Goal: Task Accomplishment & Management: Manage account settings

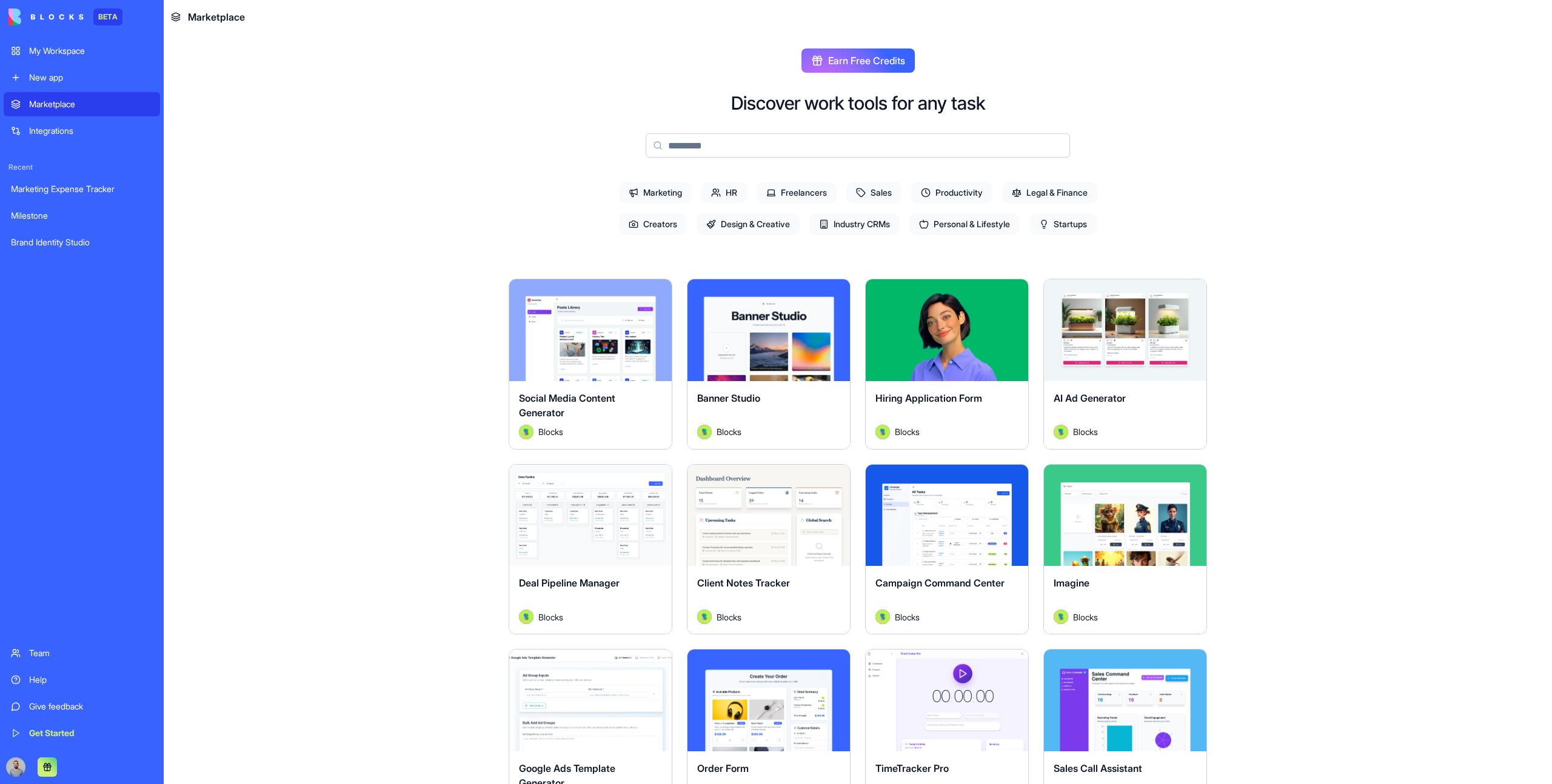
click at [90, 499] on link "Team" at bounding box center [82, 653] width 157 height 24
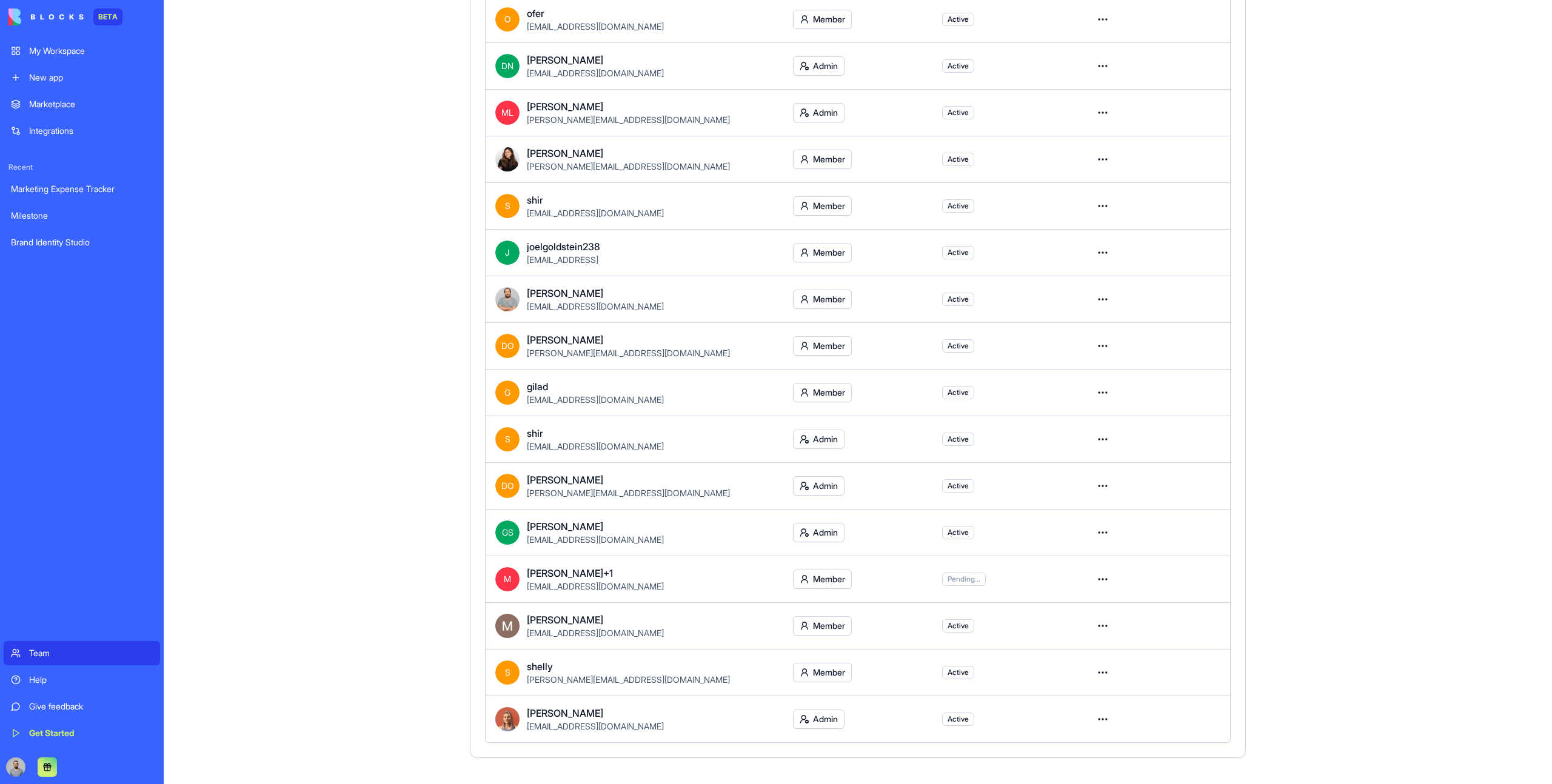
scroll to position [299, 0]
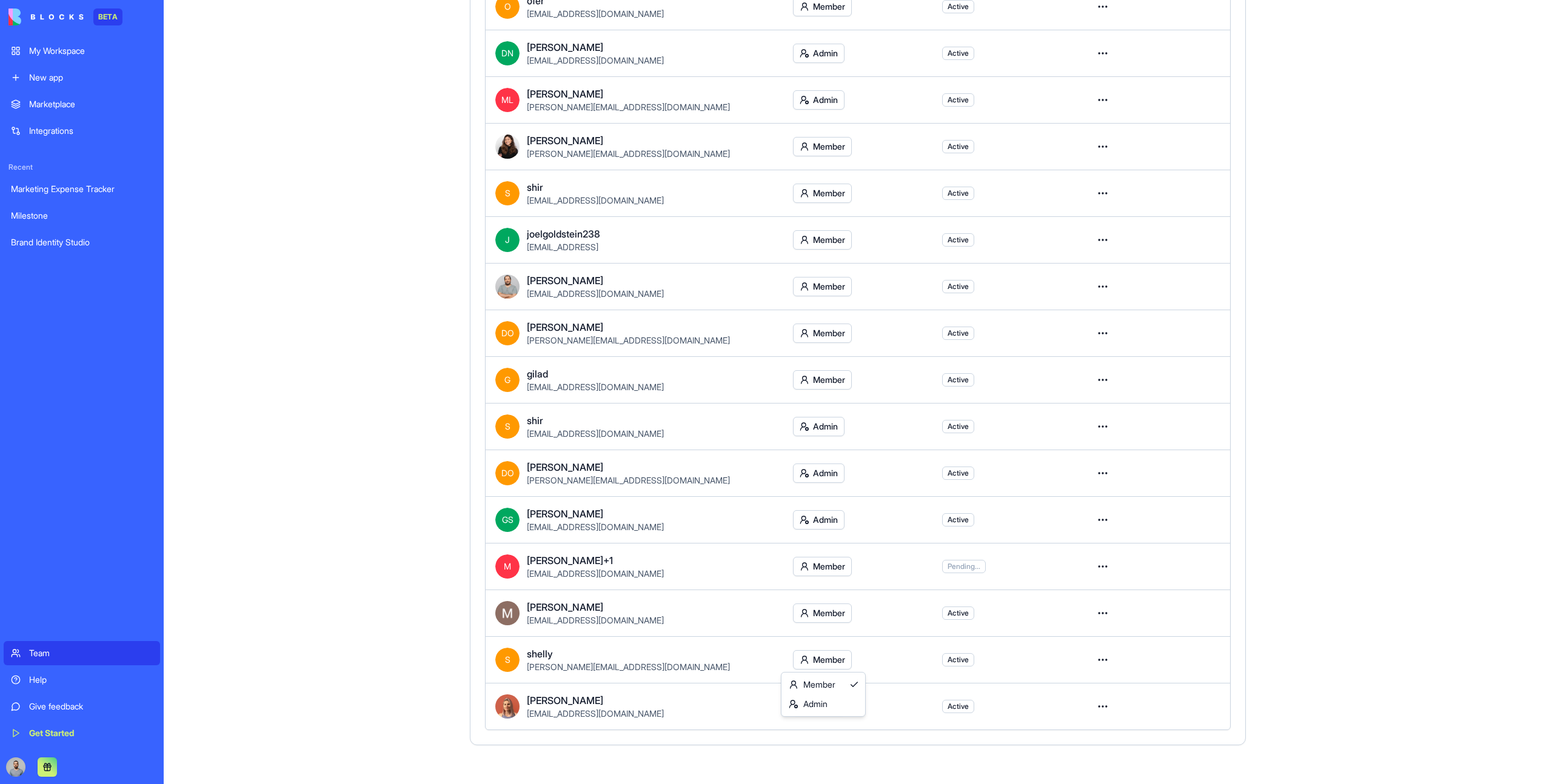
click at [814, 499] on html "BETA My Workspace New app Marketplace Integrations Recent Marketing Expense Tra…" at bounding box center [776, 392] width 1552 height 784
click at [849, 499] on div "Admin" at bounding box center [823, 704] width 79 height 19
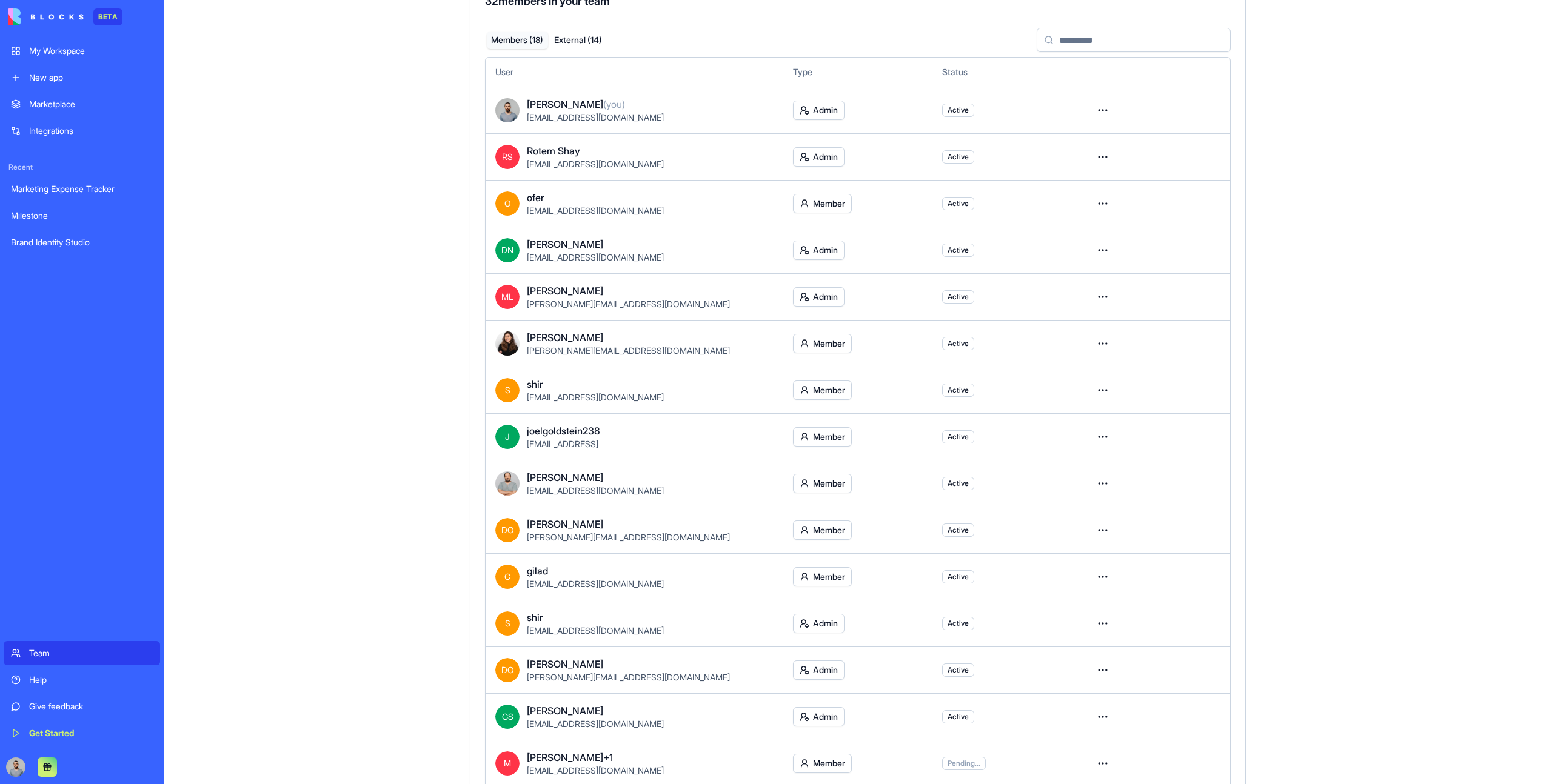
scroll to position [299, 0]
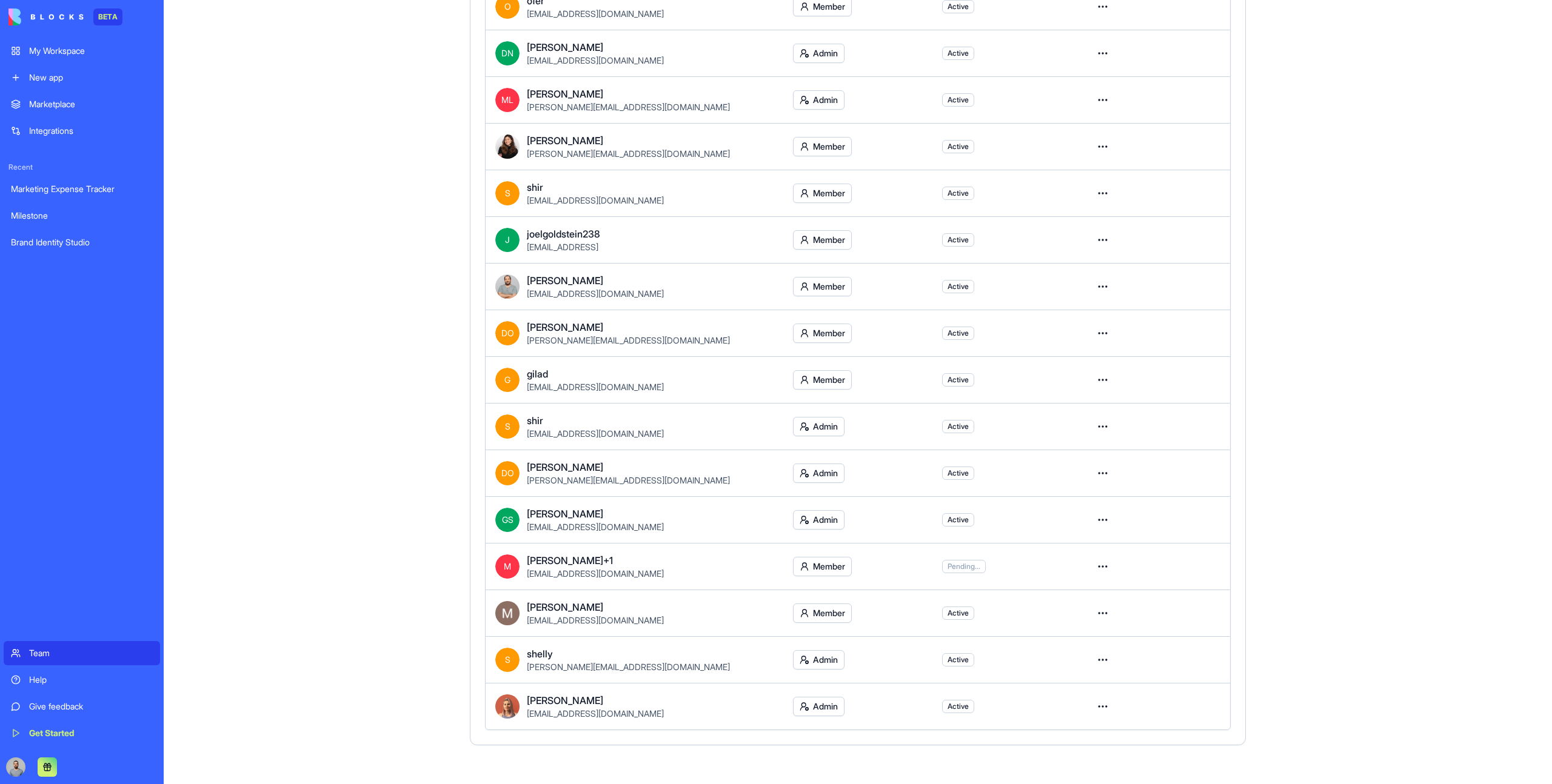
click at [821, 670] on td "Admin" at bounding box center [858, 660] width 149 height 46
click at [821, 667] on html "BETA My Workspace New app Marketplace Integrations Recent Marketing Expense Tra…" at bounding box center [776, 392] width 1552 height 784
click at [884, 617] on html "BETA My Workspace New app Marketplace Integrations Recent Marketing Expense Tra…" at bounding box center [776, 392] width 1552 height 784
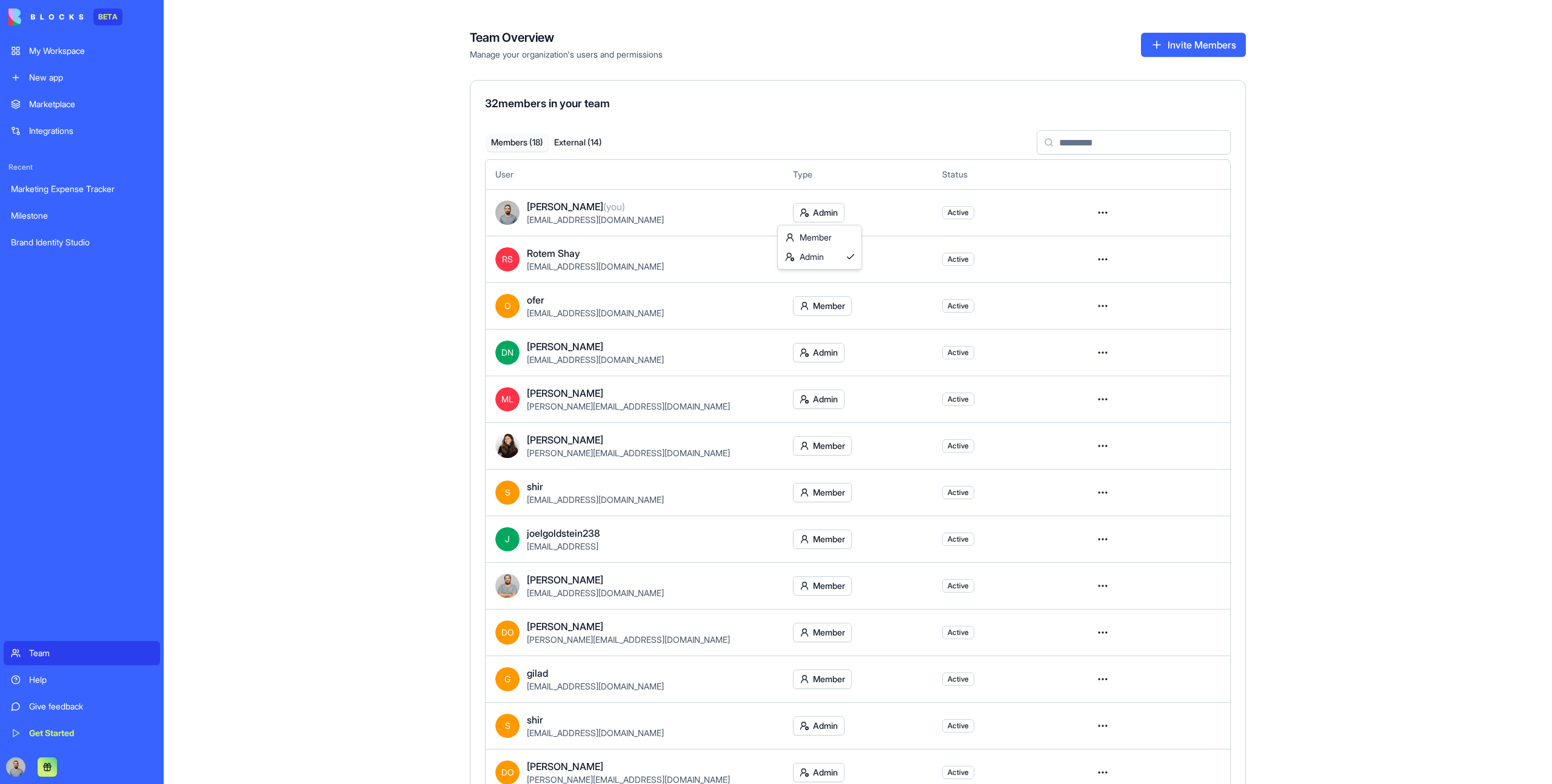
click at [820, 221] on html "BETA My Workspace New app Marketplace Integrations Recent Marketing Expense Tra…" at bounding box center [776, 392] width 1552 height 784
click at [824, 248] on div "Admin" at bounding box center [820, 257] width 79 height 19
click at [821, 215] on html "BETA My Workspace New app Marketplace Integrations Recent Marketing Expense Tra…" at bounding box center [776, 392] width 1552 height 784
click at [832, 235] on div "Member" at bounding box center [820, 237] width 79 height 19
click at [823, 218] on html "BETA My Workspace New app Marketplace Integrations Recent Marketing Expense Tra…" at bounding box center [776, 392] width 1552 height 784
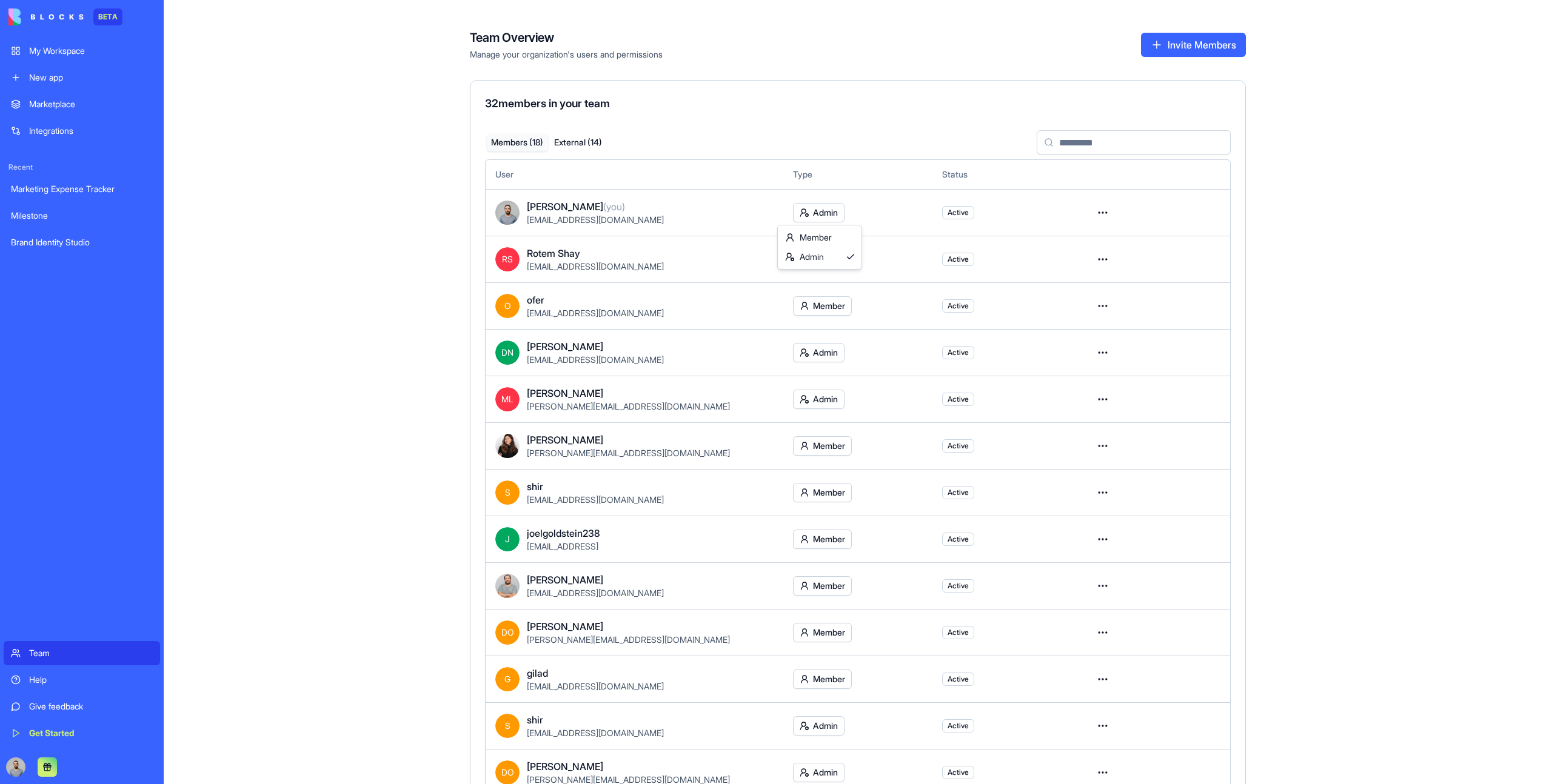
click at [824, 219] on html "BETA My Workspace New app Marketplace Integrations Recent Marketing Expense Tra…" at bounding box center [776, 392] width 1552 height 784
click at [837, 266] on html "BETA My Workspace New app Marketplace Integrations Recent Marketing Expense Tra…" at bounding box center [776, 392] width 1552 height 784
click at [837, 265] on html "BETA My Workspace New app Marketplace Integrations Recent Marketing Expense Tra…" at bounding box center [776, 392] width 1552 height 784
click at [799, 278] on td "Admin" at bounding box center [858, 259] width 149 height 46
click at [802, 259] on html "BETA My Workspace New app Marketplace Integrations Recent Marketing Expense Tra…" at bounding box center [776, 392] width 1552 height 784
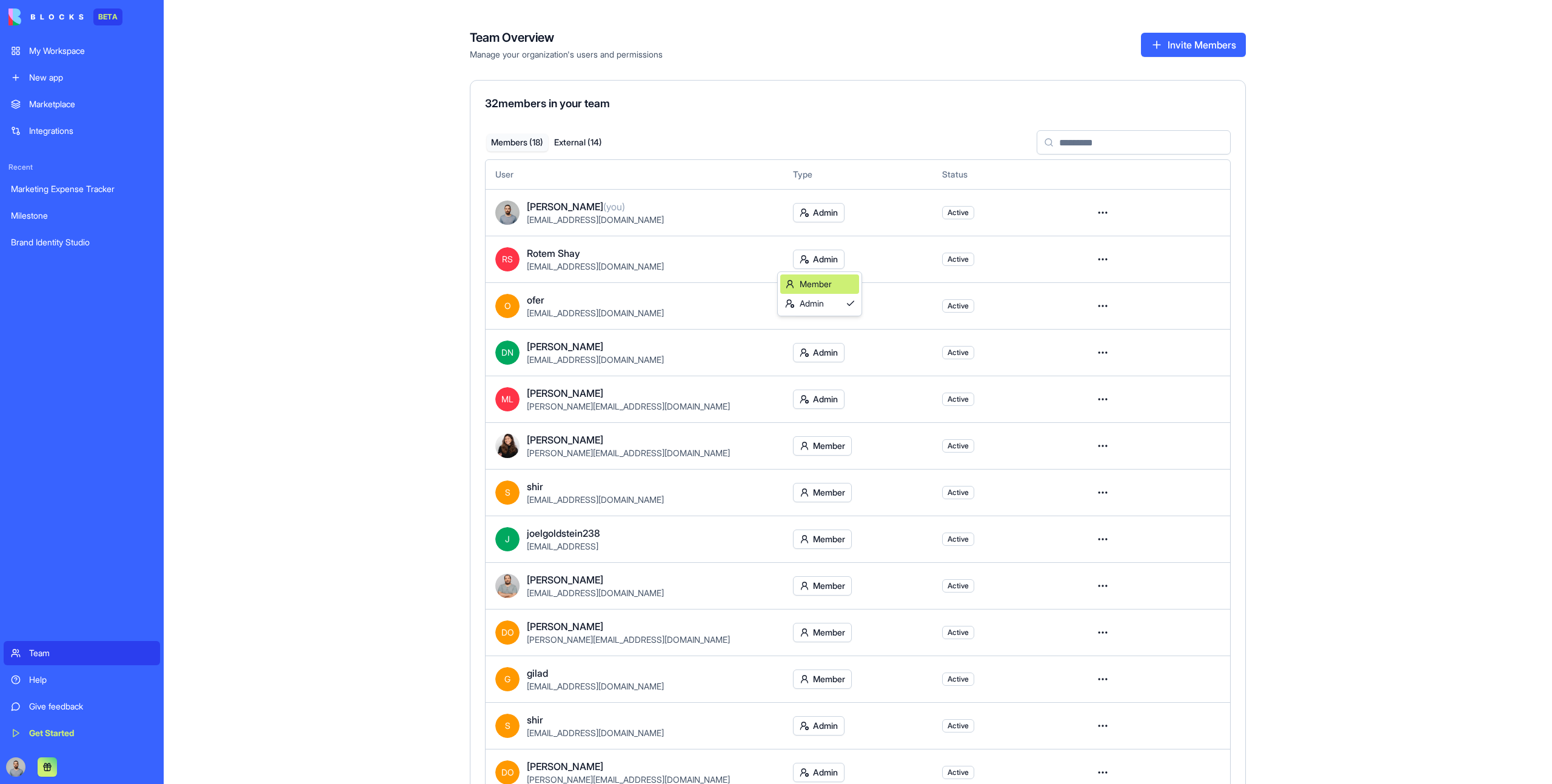
click at [808, 287] on div "Member" at bounding box center [820, 284] width 79 height 19
click at [838, 262] on html "BETA My Workspace New app Marketplace Integrations Recent Marketing Expense Tra…" at bounding box center [776, 392] width 1552 height 784
click at [866, 262] on html "BETA My Workspace New app Marketplace Integrations Recent Marketing Expense Tra…" at bounding box center [776, 392] width 1552 height 784
click at [946, 259] on span "Active" at bounding box center [958, 259] width 32 height 13
click at [1091, 259] on html "BETA My Workspace New app Marketplace Integrations Recent Marketing Expense Tra…" at bounding box center [776, 392] width 1552 height 784
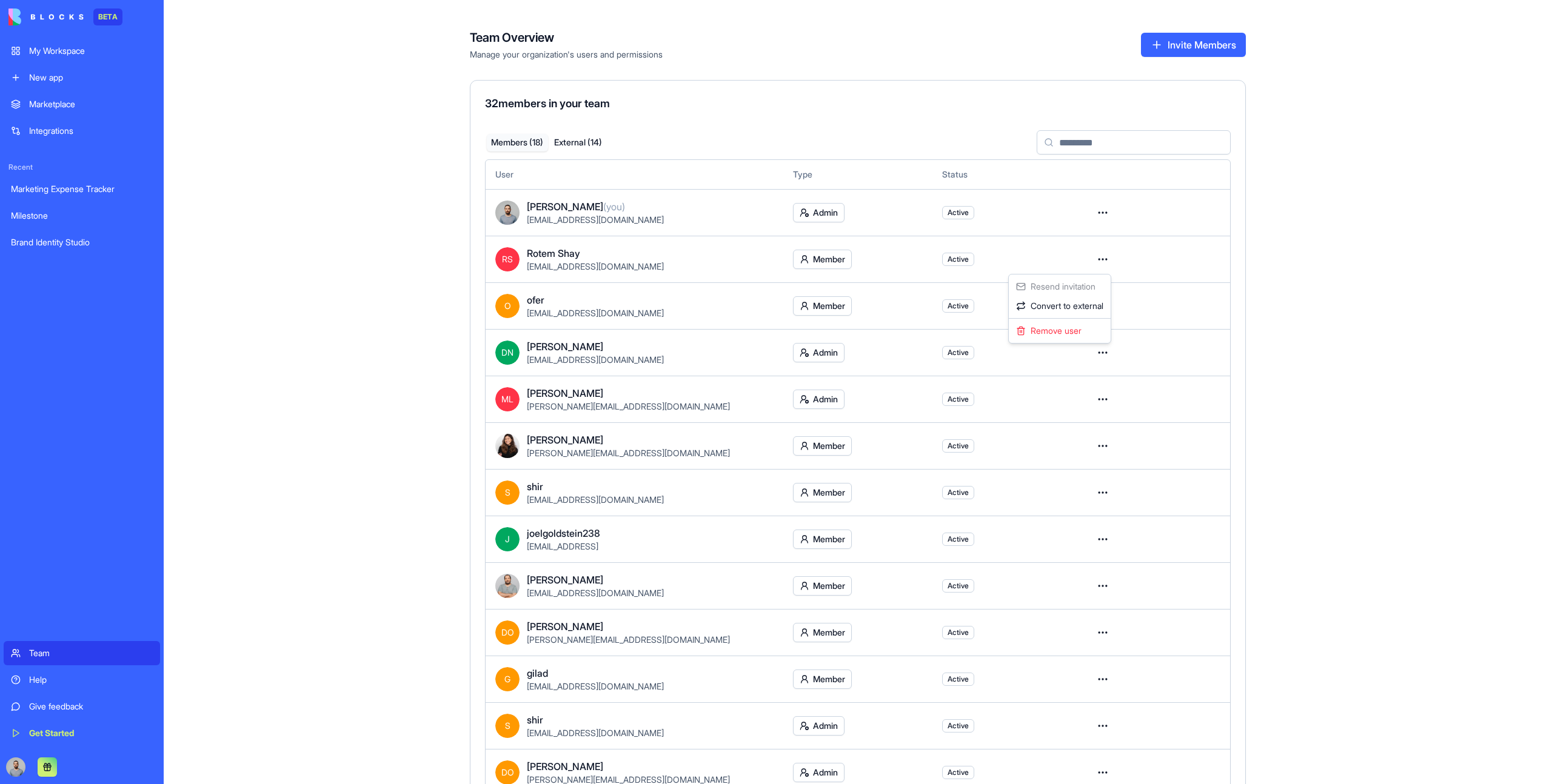
click at [1100, 258] on html "BETA My Workspace New app Marketplace Integrations Recent Marketing Expense Tra…" at bounding box center [776, 392] width 1552 height 784
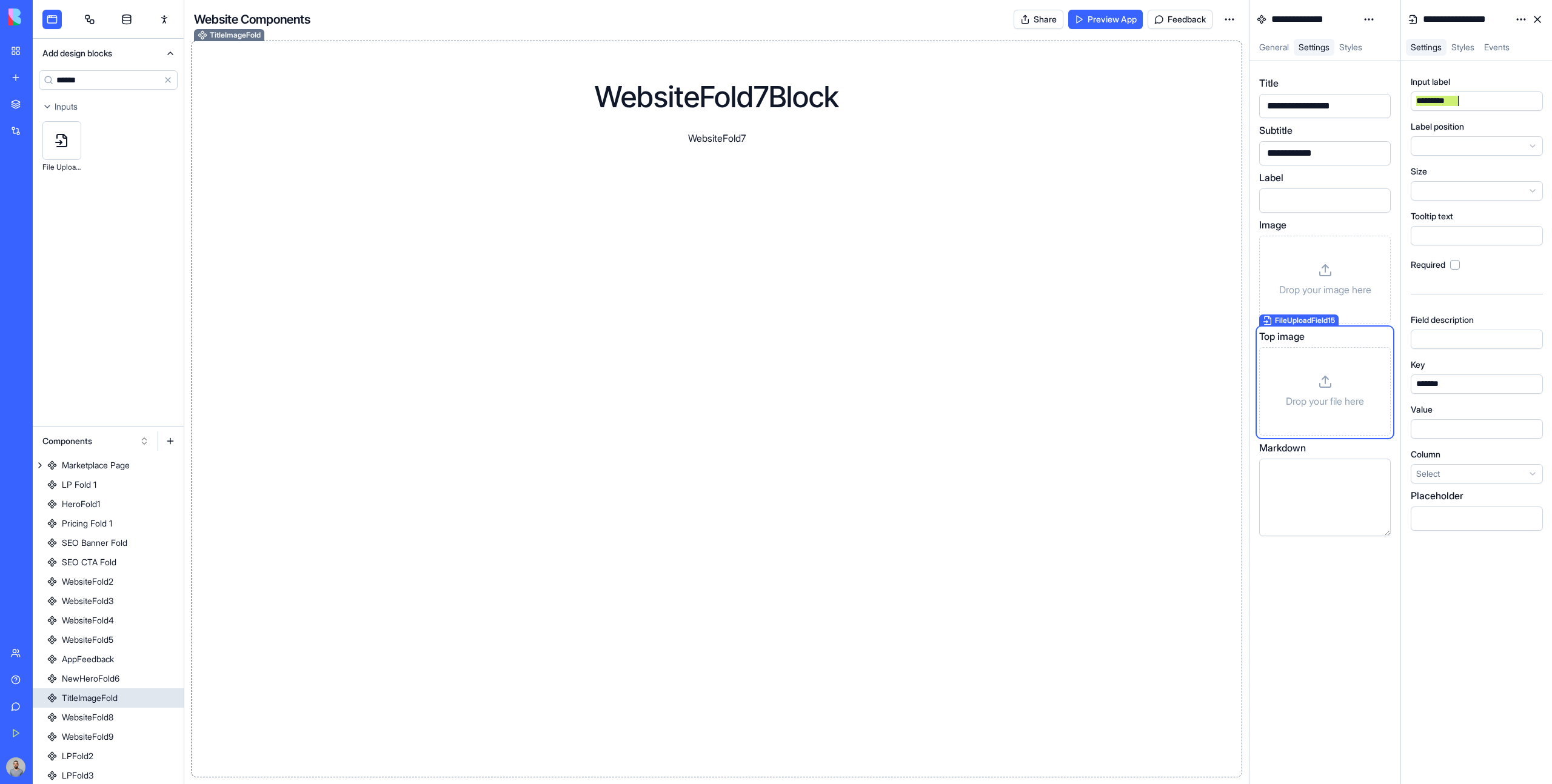
scroll to position [78, 0]
click at [20, 60] on link "My Workspace" at bounding box center [28, 51] width 48 height 24
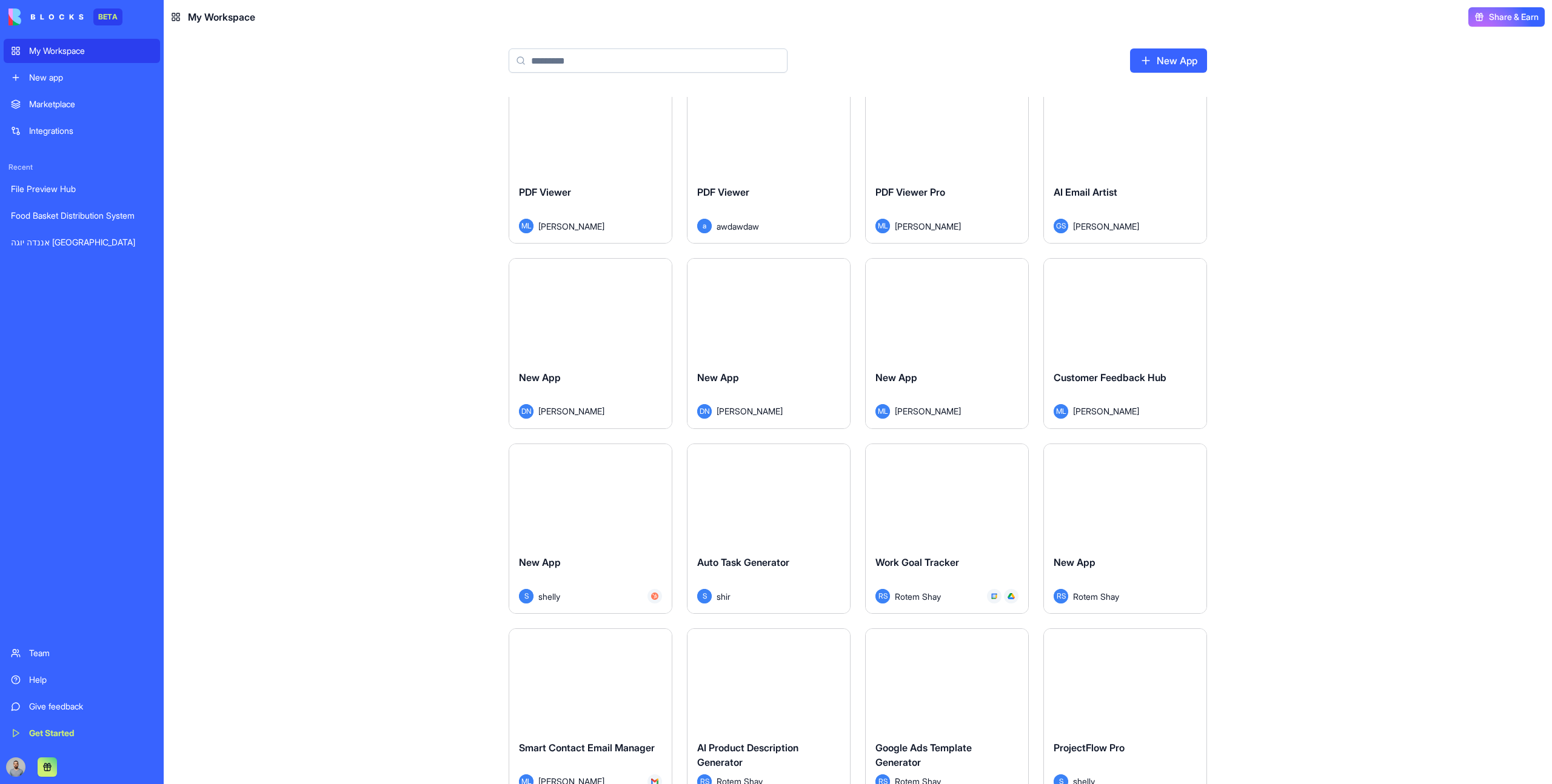
scroll to position [602, 0]
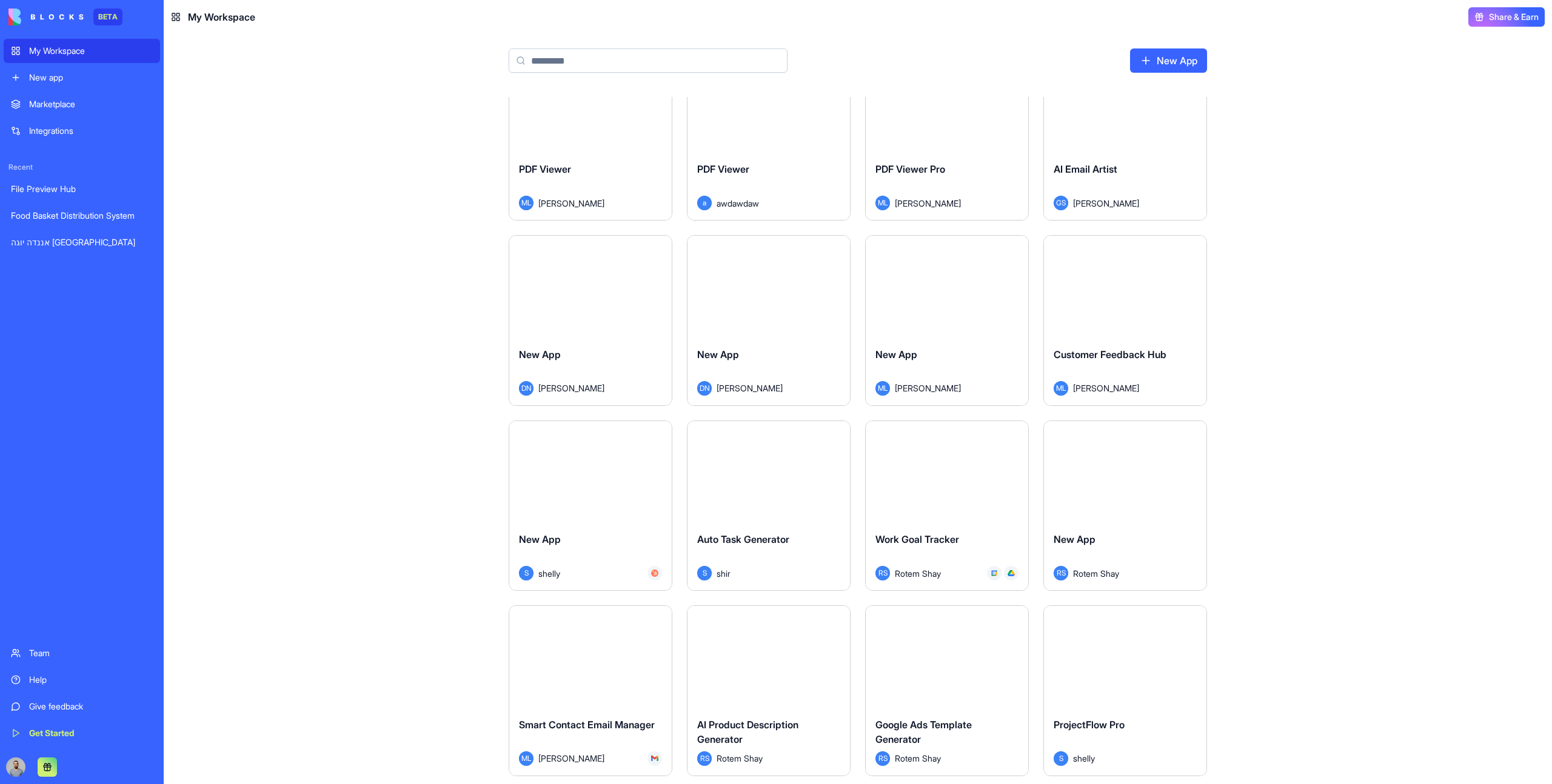
click at [1125, 323] on div "Launch" at bounding box center [1125, 286] width 162 height 102
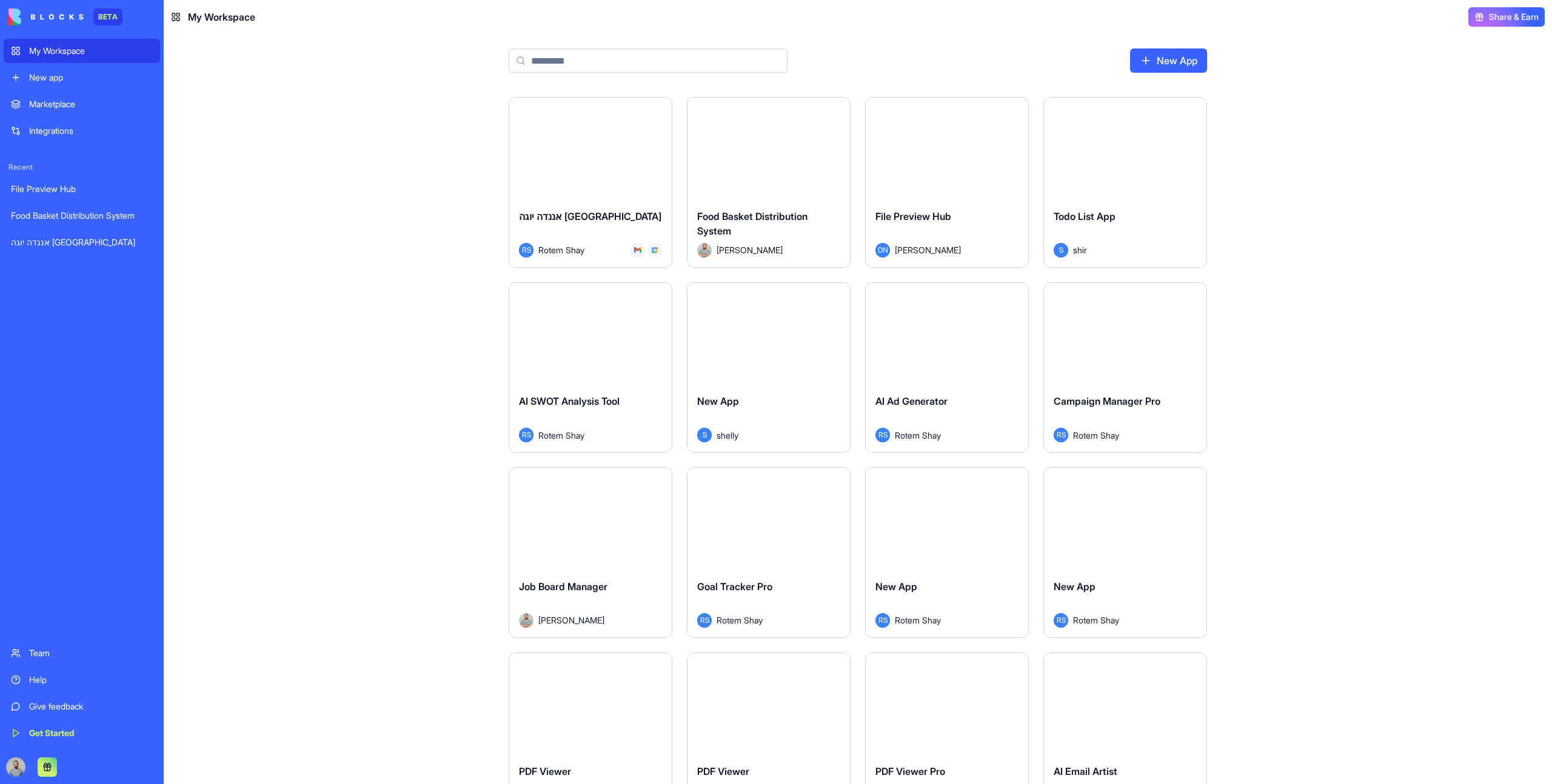
click at [634, 559] on div "Launch" at bounding box center [590, 519] width 162 height 102
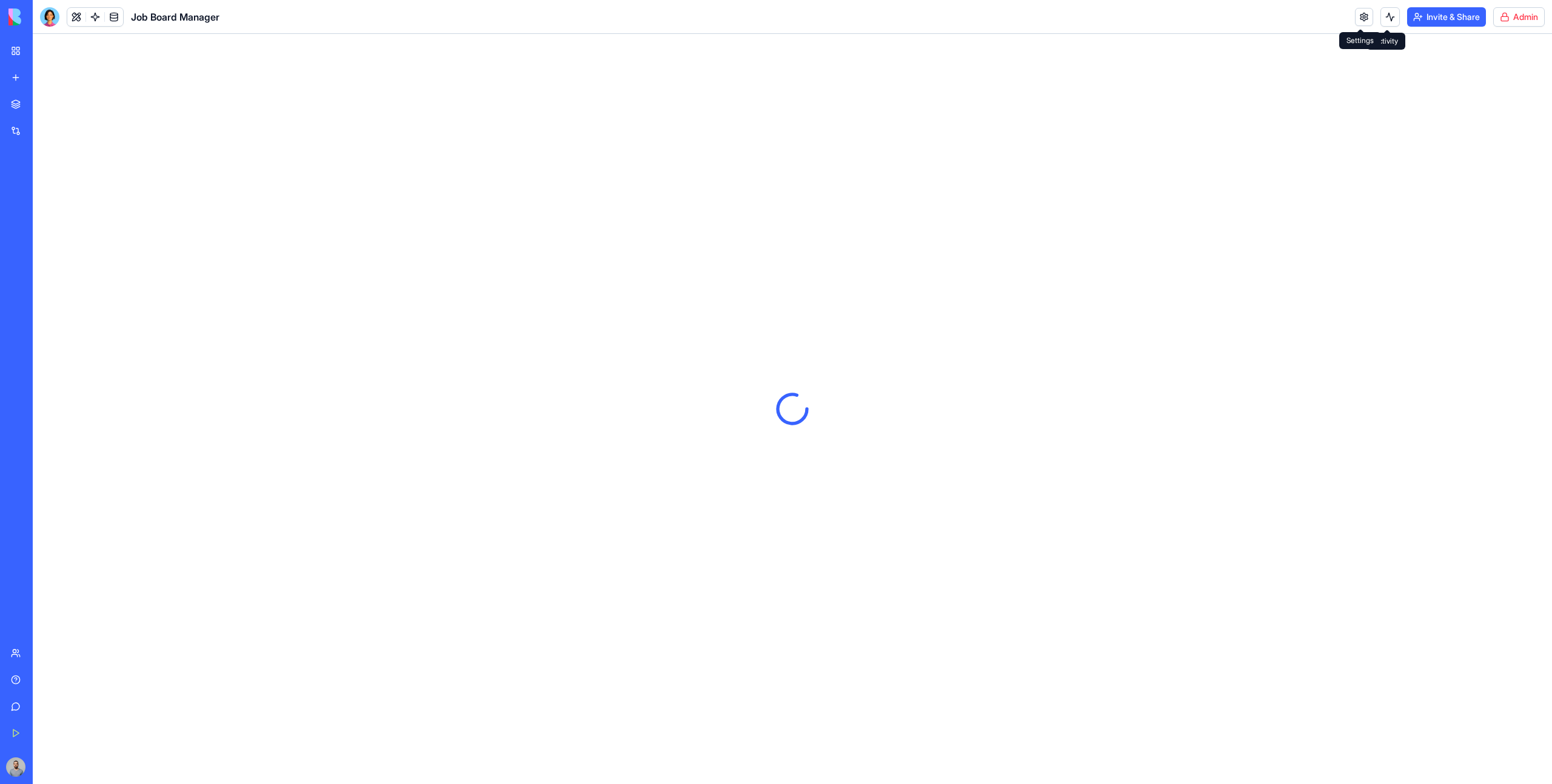
click at [1361, 19] on link at bounding box center [1365, 18] width 19 height 19
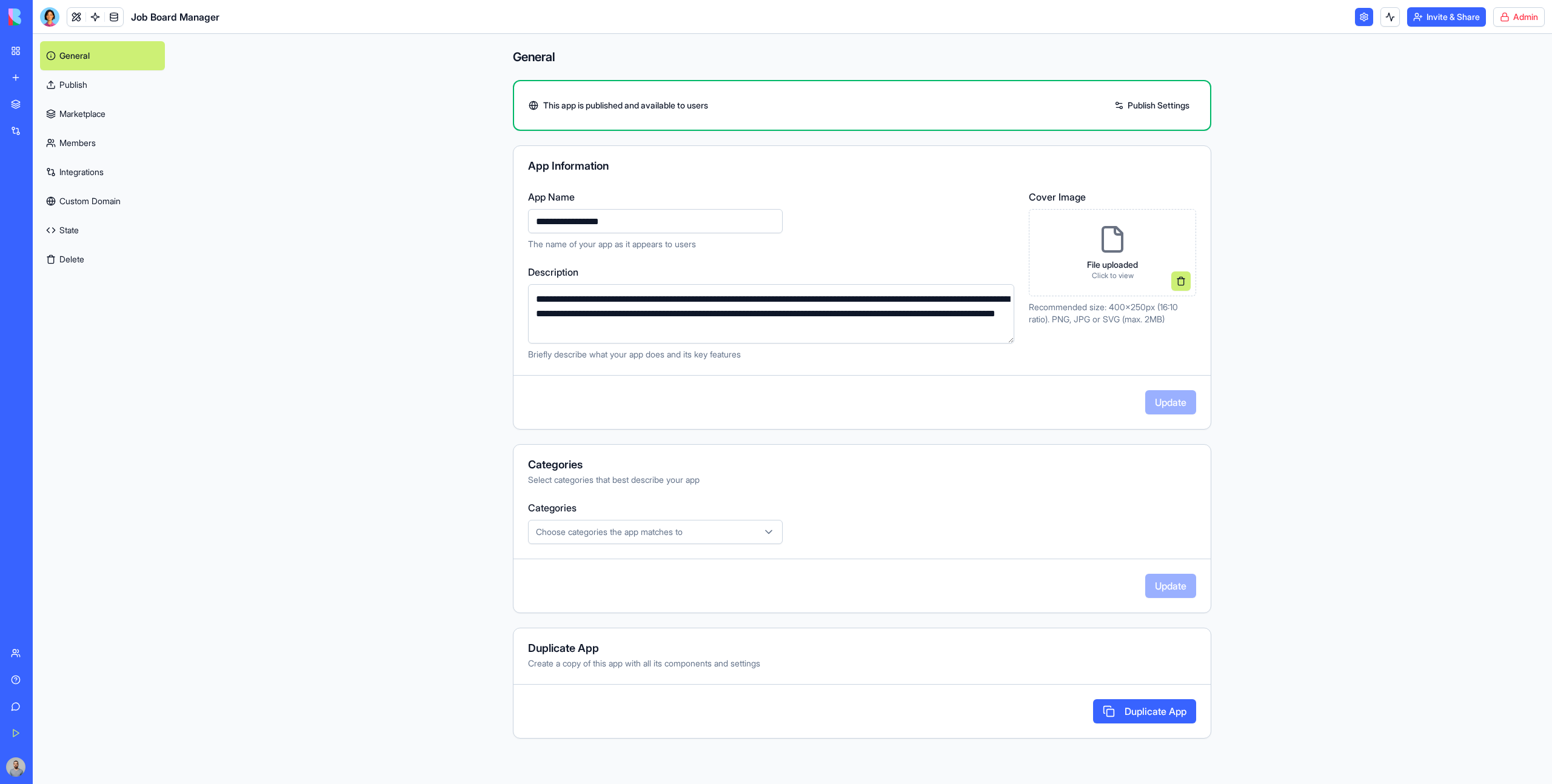
click at [136, 64] on link "General" at bounding box center [102, 55] width 125 height 29
click at [30, 52] on div "My Workspace" at bounding box center [36, 50] width 16 height 12
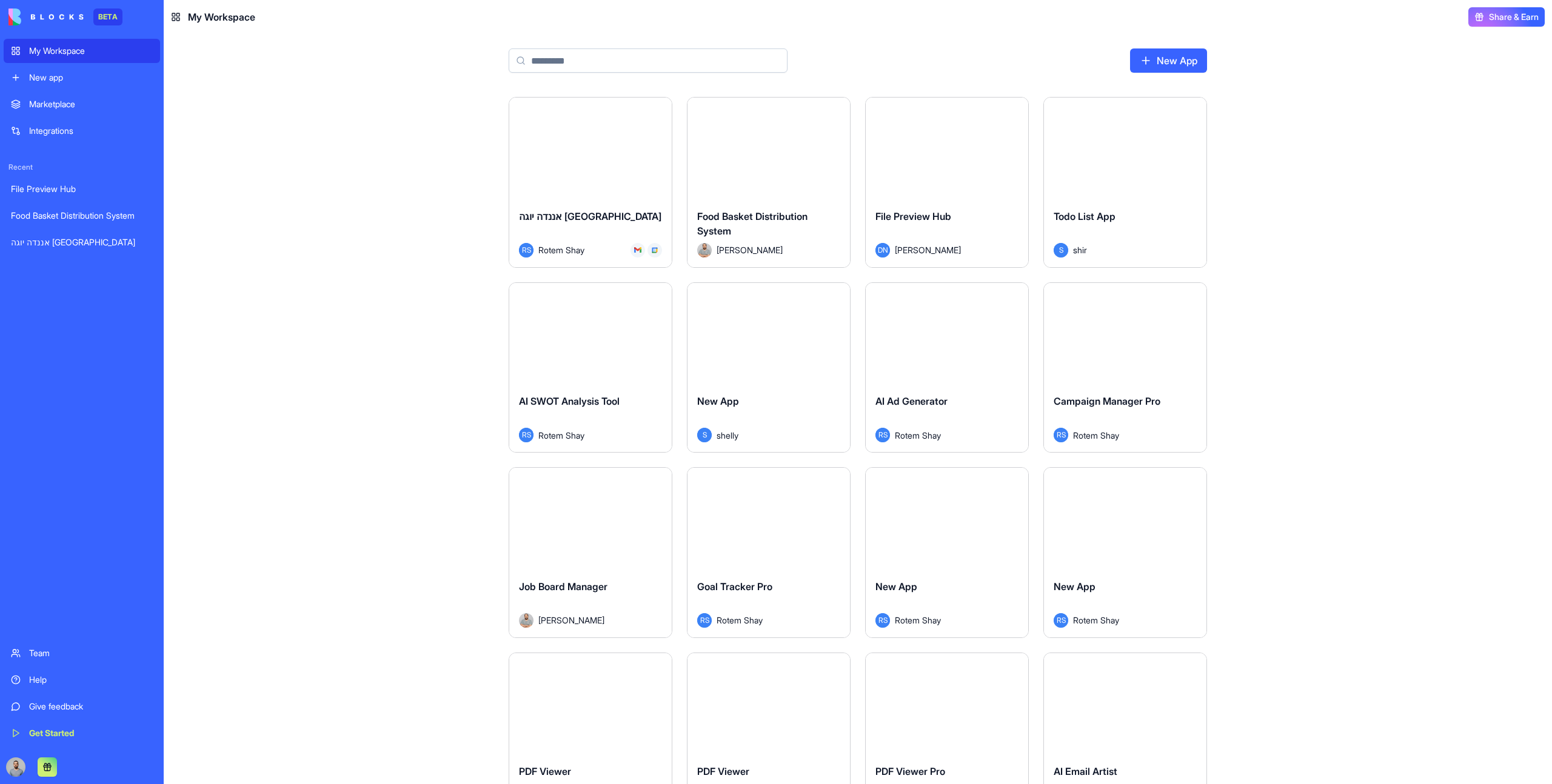
click at [601, 542] on div "Launch" at bounding box center [590, 519] width 162 height 102
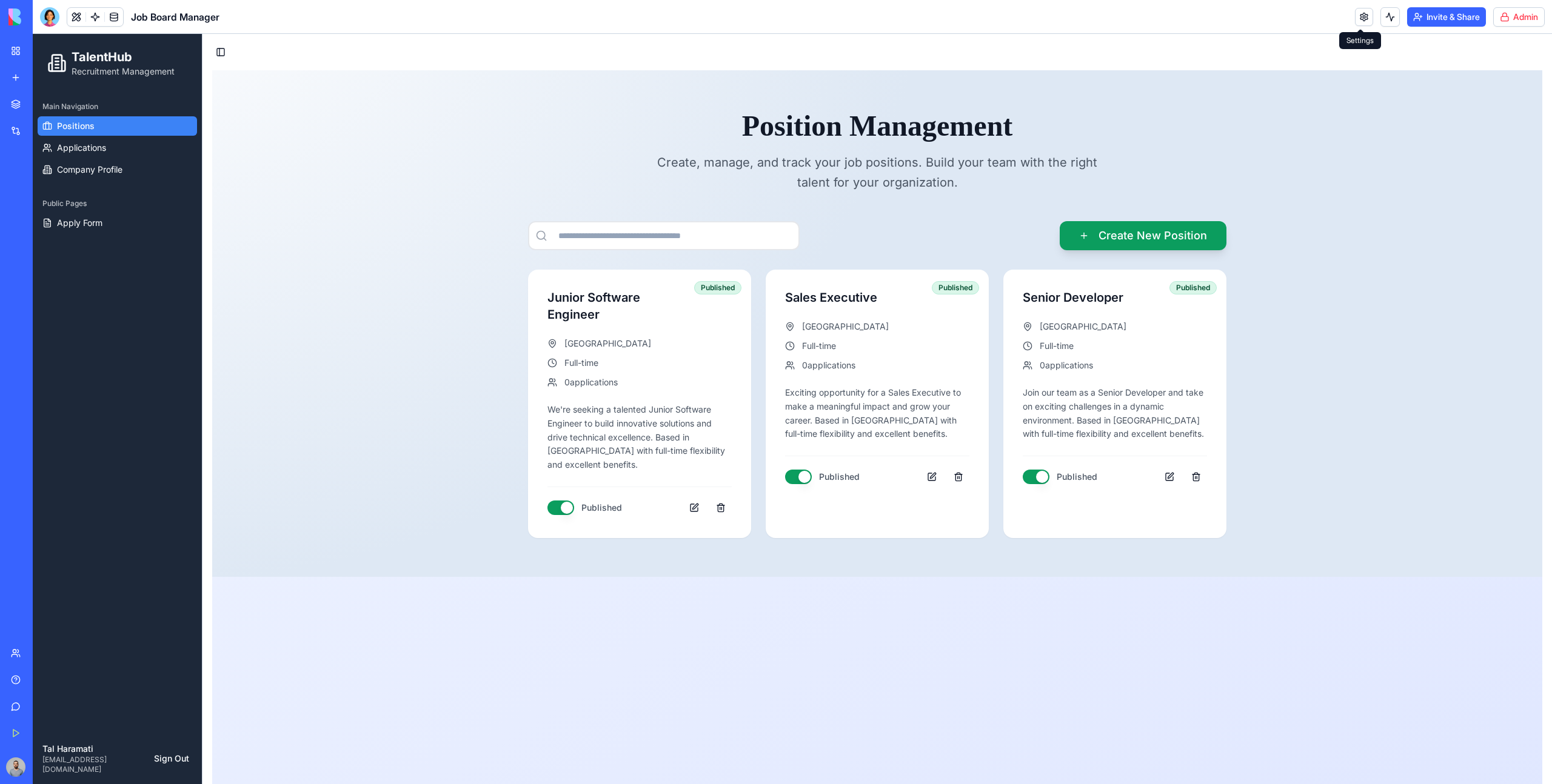
click at [1357, 20] on link at bounding box center [1365, 18] width 19 height 19
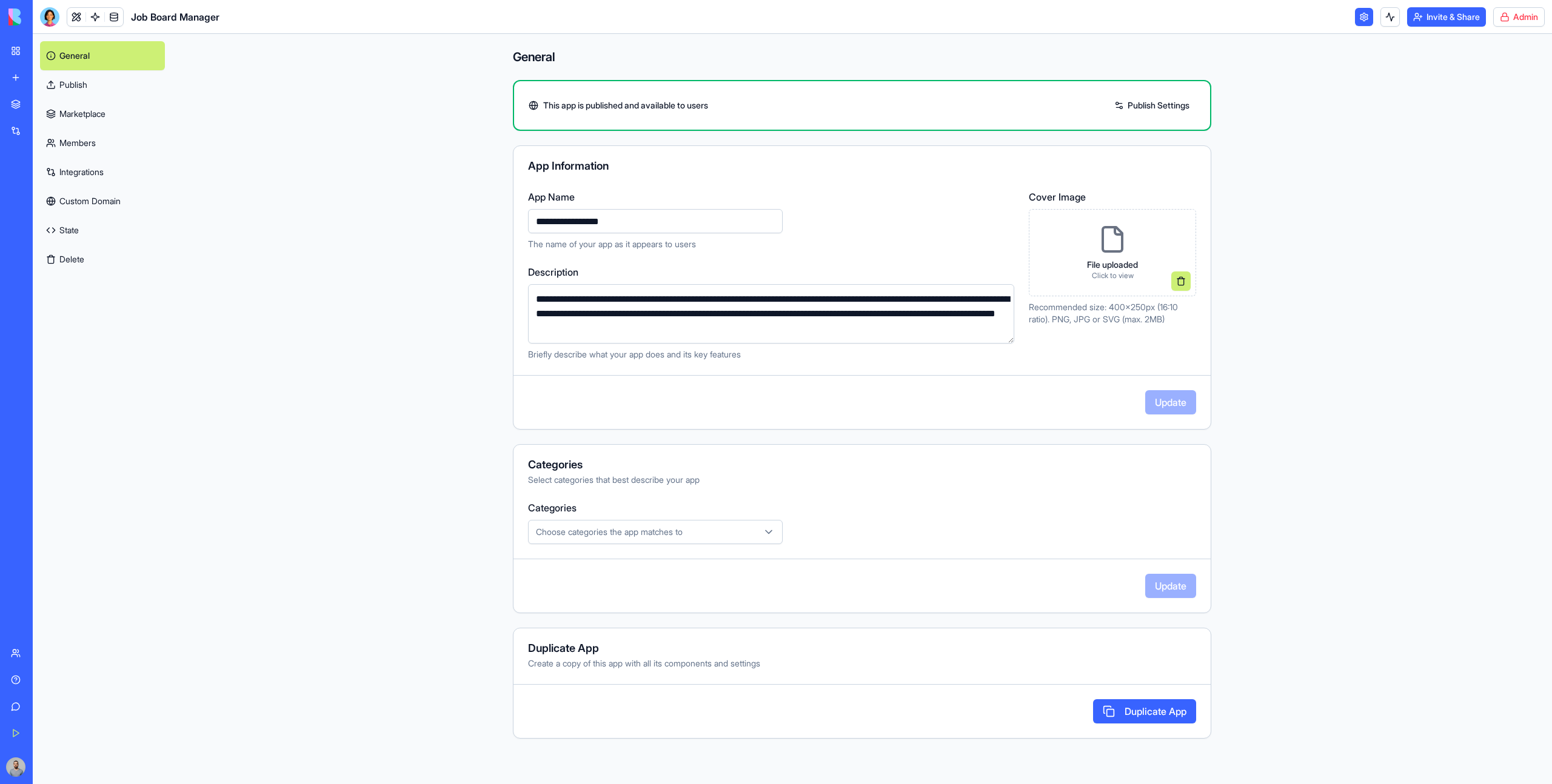
click at [79, 117] on link "Marketplace" at bounding box center [102, 113] width 125 height 29
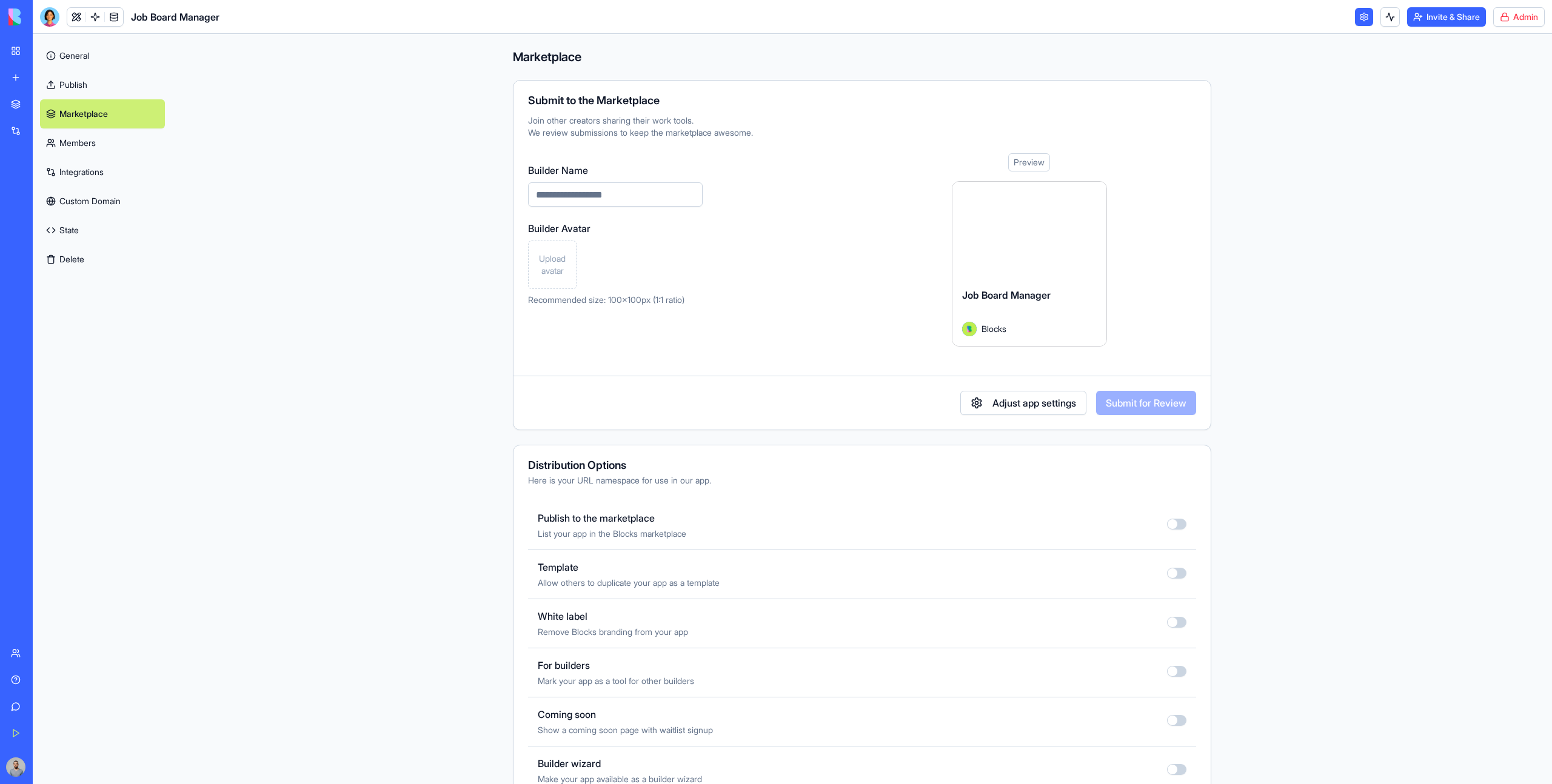
click at [102, 88] on link "Publish" at bounding box center [102, 84] width 125 height 29
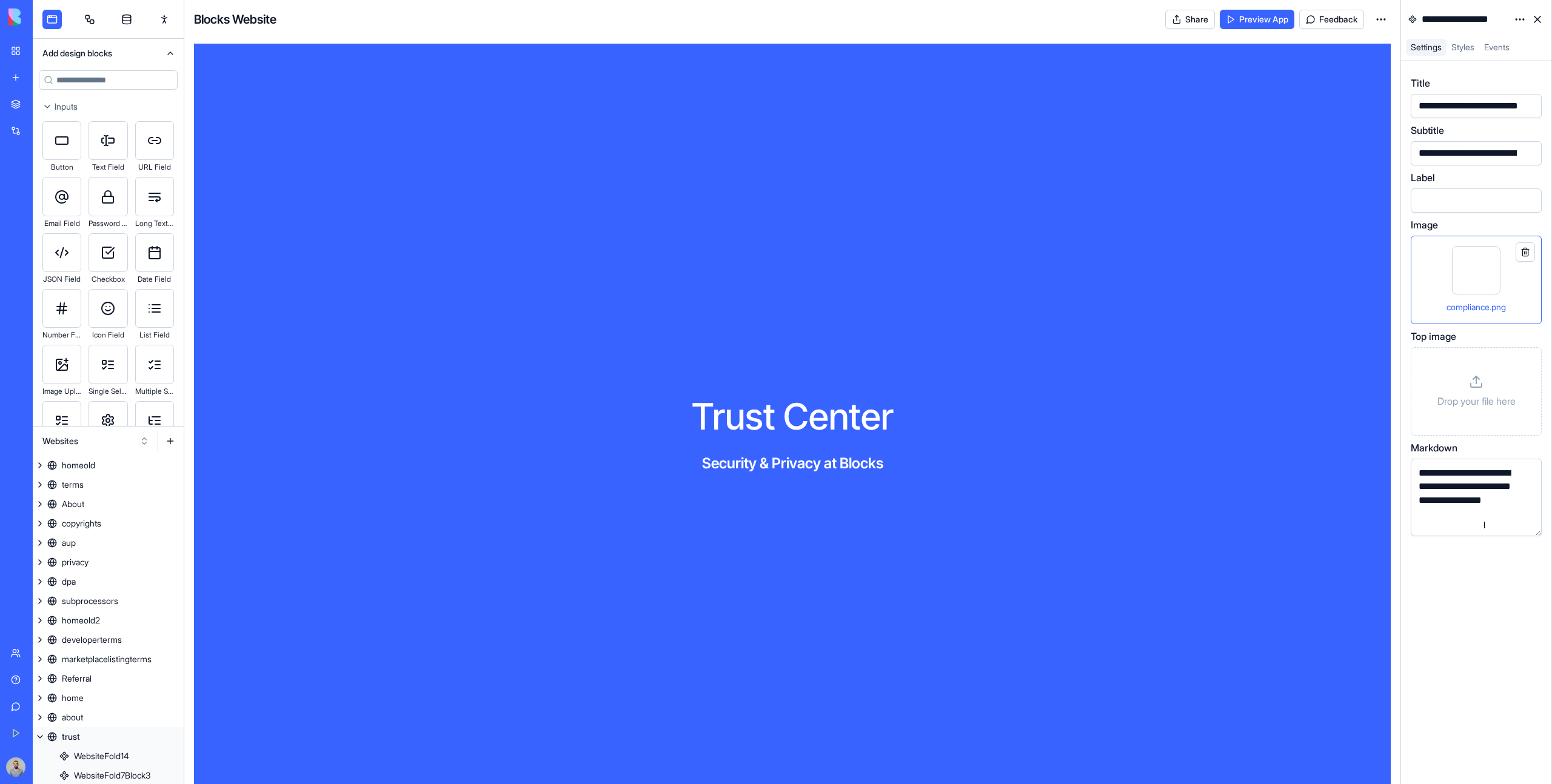
scroll to position [6, 0]
